Goal: Task Accomplishment & Management: Use online tool/utility

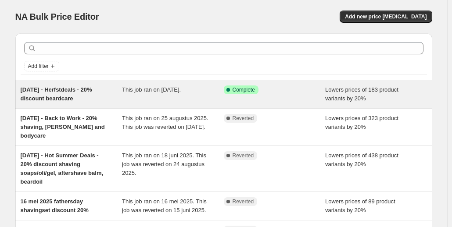
click at [76, 90] on span "14 sept 2025 - Herfstdeals - 20% discount beardcare" at bounding box center [56, 93] width 71 height 15
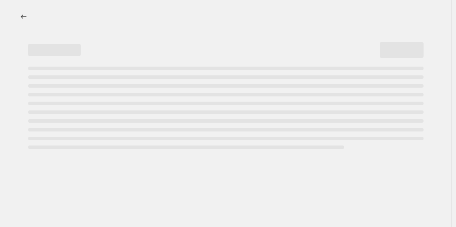
select select "percentage"
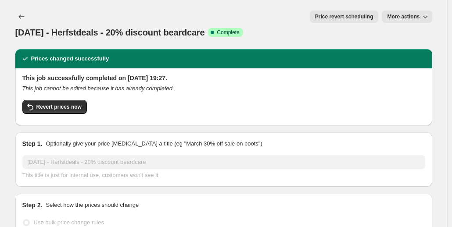
select select "collection"
click at [364, 18] on span "Price revert scheduling" at bounding box center [344, 16] width 58 height 7
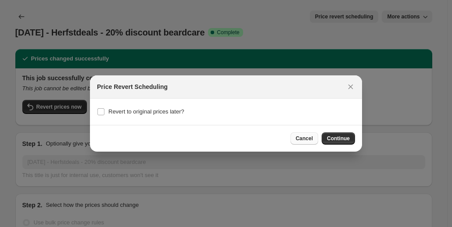
click at [303, 138] on span "Cancel" at bounding box center [304, 138] width 17 height 7
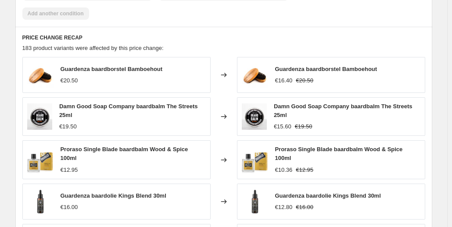
scroll to position [816, 0]
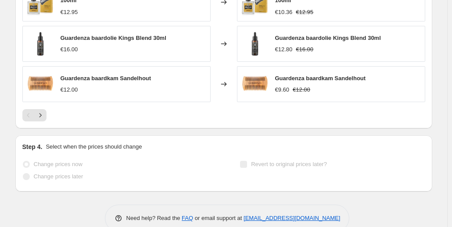
click at [71, 173] on span "Change prices later" at bounding box center [59, 176] width 50 height 7
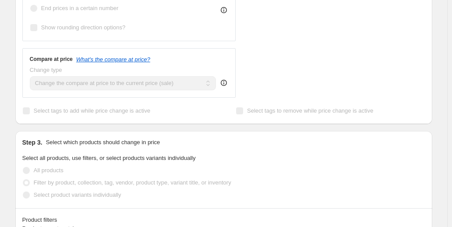
scroll to position [377, 0]
